Goal: Task Accomplishment & Management: Complete application form

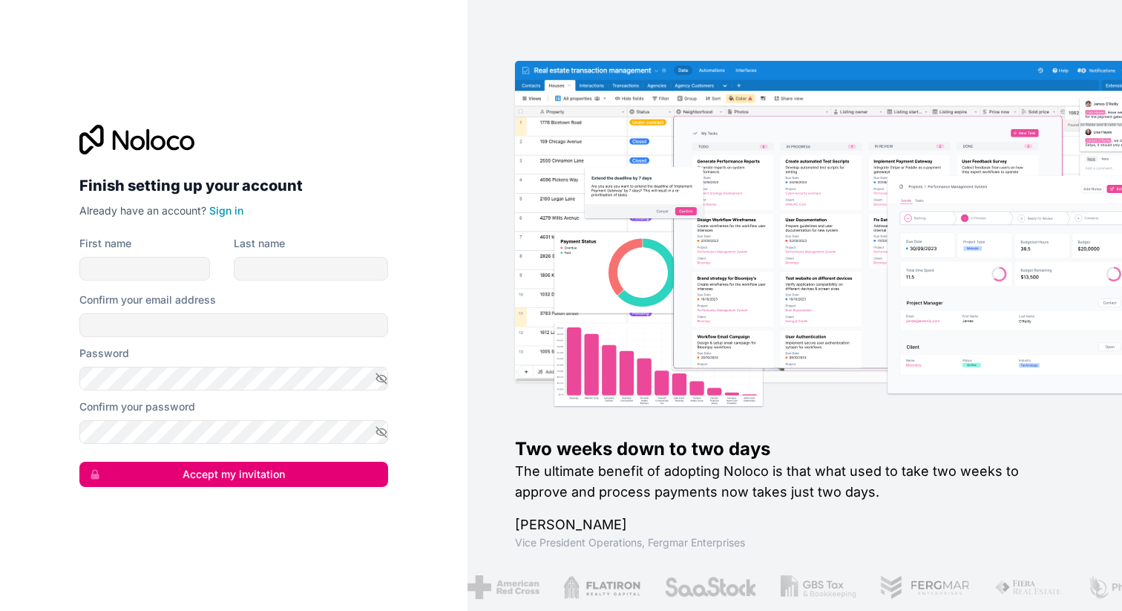
click at [124, 249] on label "First name" at bounding box center [105, 243] width 52 height 15
click at [124, 257] on input "First name" at bounding box center [144, 269] width 131 height 24
click at [127, 261] on input "First name" at bounding box center [144, 269] width 131 height 24
type input "Munkh-Enkh"
type input "Enkhjargal"
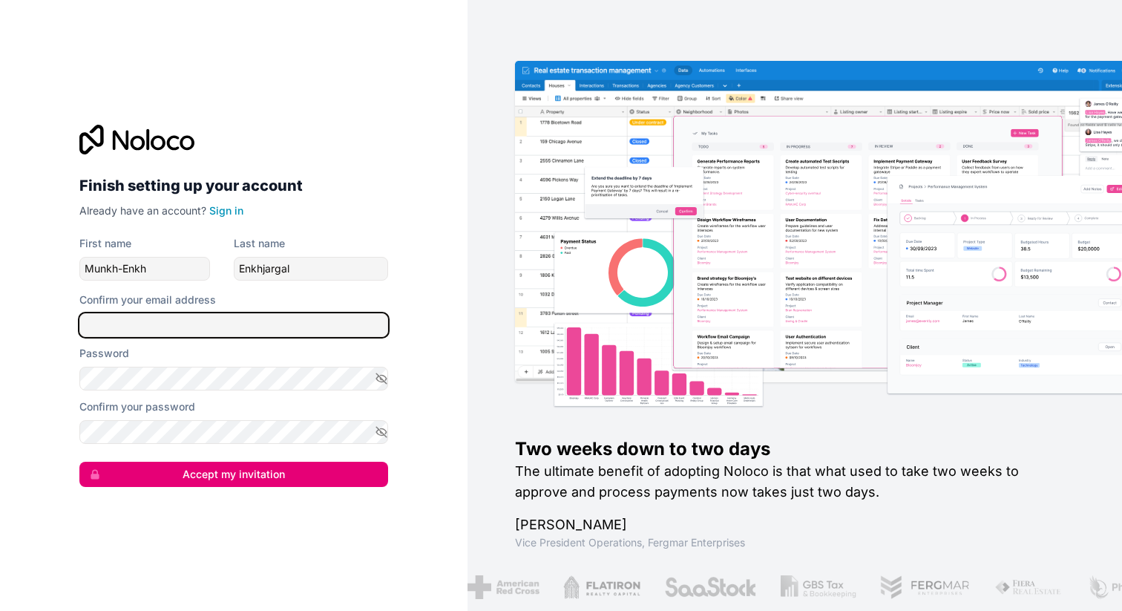
type input "M"
type input "[EMAIL_ADDRESS][DOMAIN_NAME]"
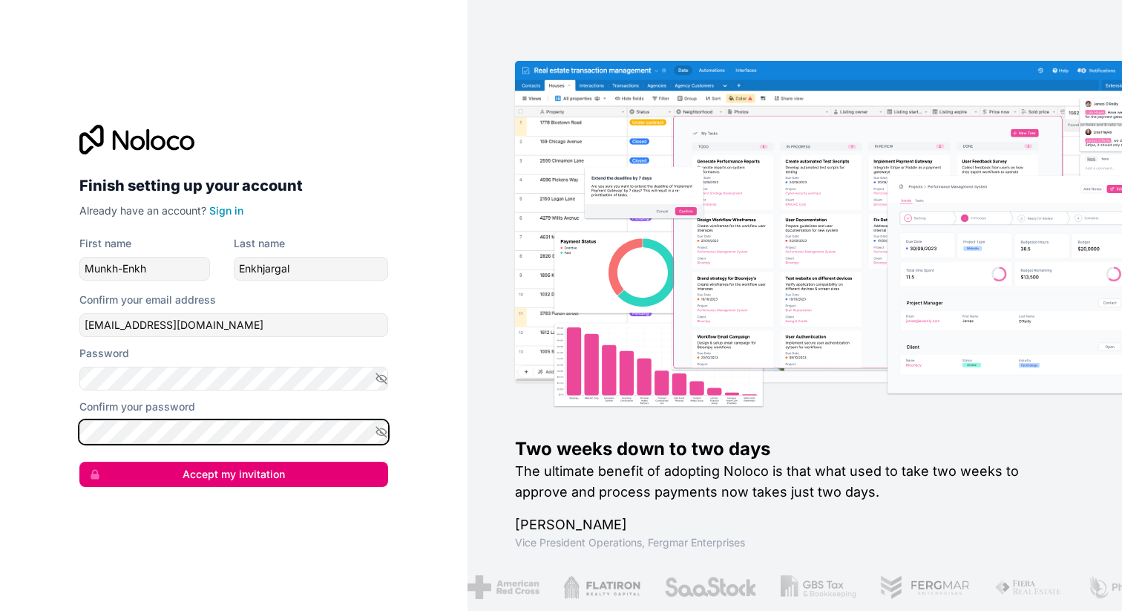
click at [79, 462] on button "Accept my invitation" at bounding box center [233, 474] width 309 height 25
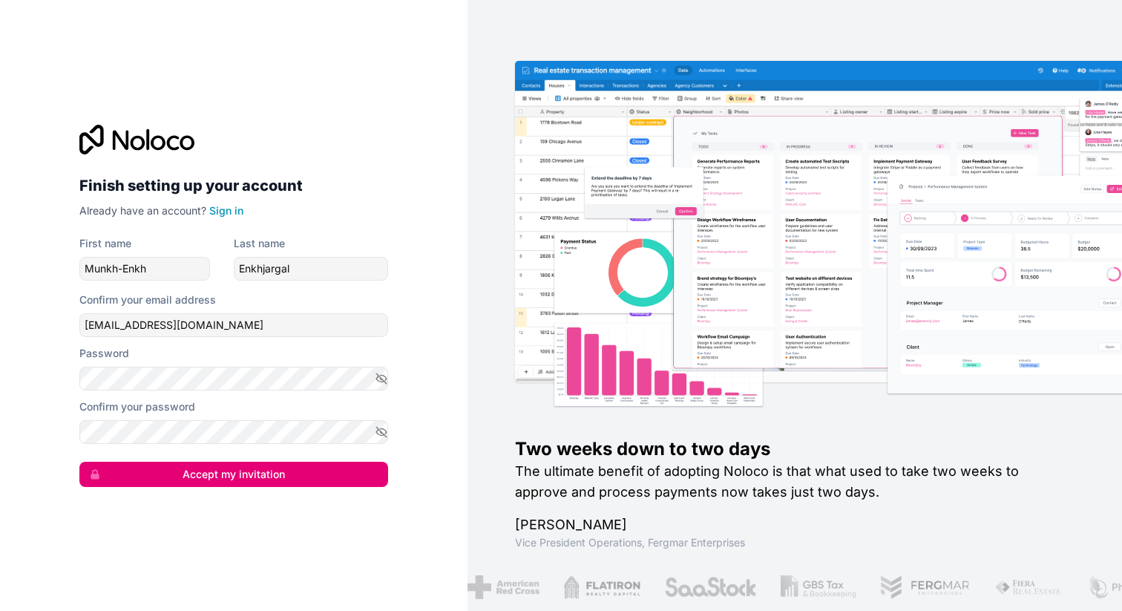
click at [148, 471] on button "Accept my invitation" at bounding box center [233, 474] width 309 height 25
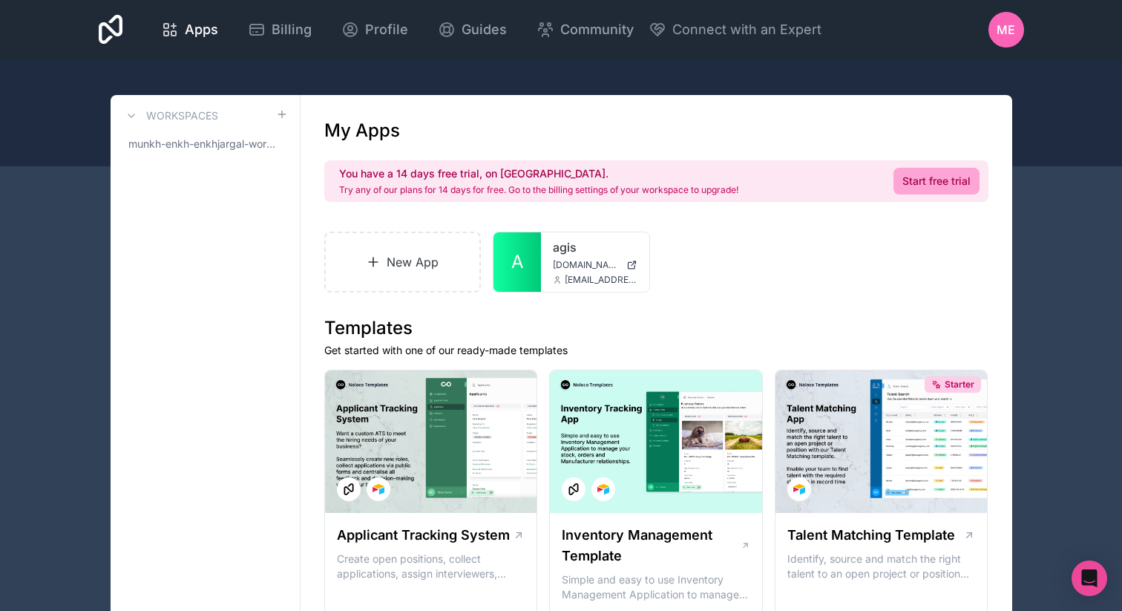
click at [529, 273] on link "A" at bounding box center [518, 261] width 48 height 59
